Goal: Task Accomplishment & Management: Manage account settings

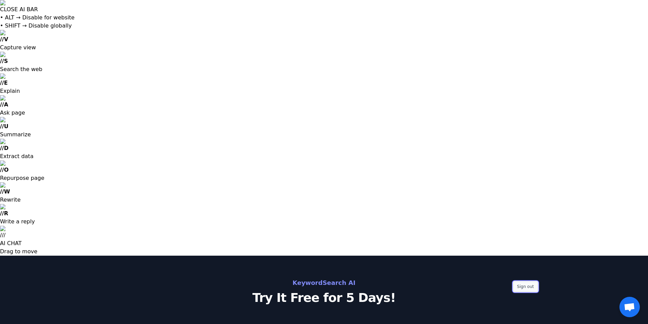
click at [521, 282] on button "Sign out" at bounding box center [525, 287] width 24 height 10
